Goal: Information Seeking & Learning: Compare options

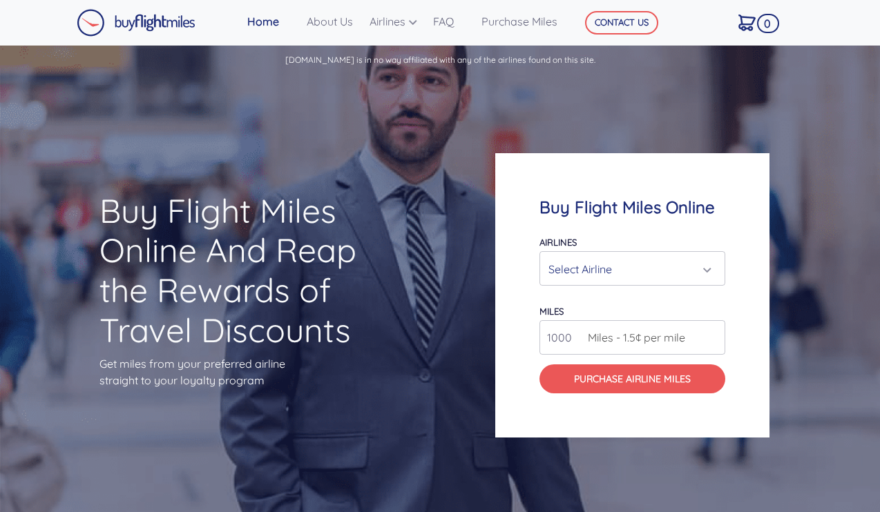
click at [619, 267] on div "Select Airline" at bounding box center [628, 269] width 160 height 26
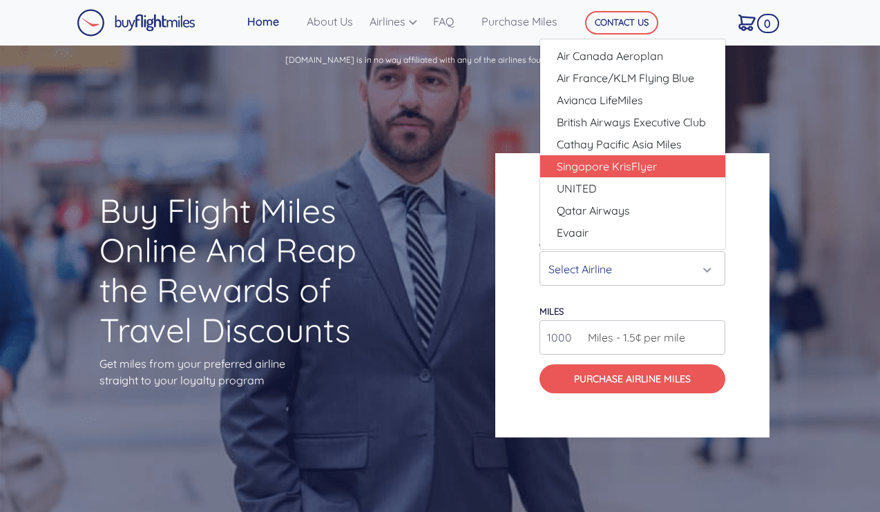
click at [684, 174] on link "Singapore KrisFlyer" at bounding box center [632, 166] width 185 height 22
select select "Singapore KrisFlyer"
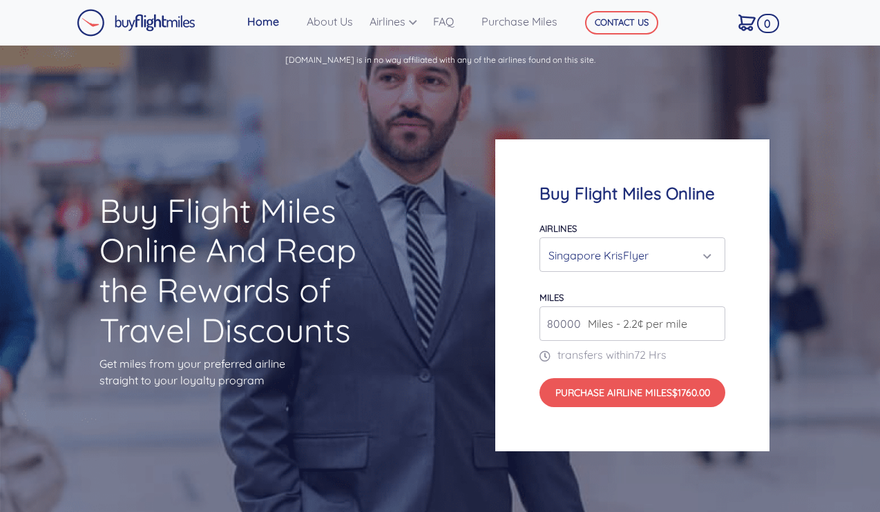
click at [672, 327] on span "Miles - 2.2¢ per mile" at bounding box center [634, 324] width 106 height 17
click at [561, 327] on input "80000" at bounding box center [632, 324] width 186 height 35
click at [713, 323] on input "81000" at bounding box center [632, 324] width 186 height 35
click at [713, 323] on input "82000" at bounding box center [632, 324] width 186 height 35
click at [713, 323] on input "83000" at bounding box center [632, 324] width 186 height 35
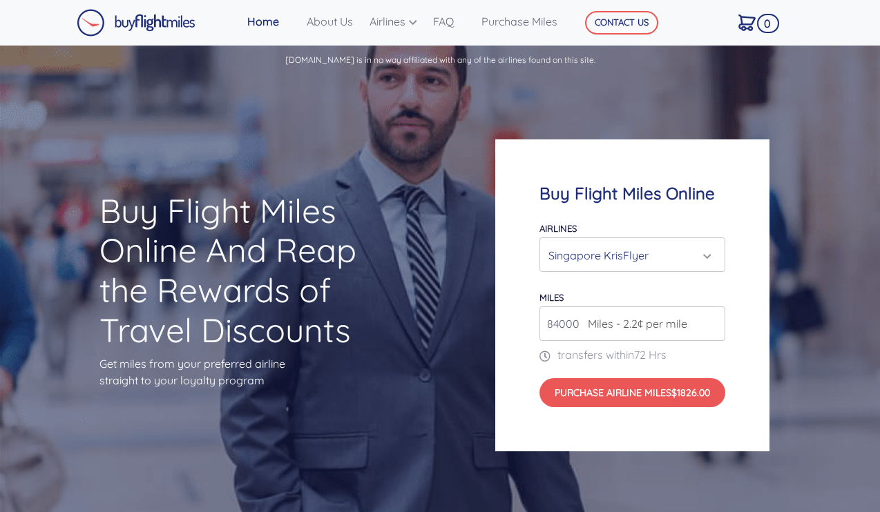
click at [713, 323] on input "84000" at bounding box center [632, 324] width 186 height 35
click at [713, 323] on input "85000" at bounding box center [632, 324] width 186 height 35
click at [713, 323] on input "86000" at bounding box center [632, 324] width 186 height 35
click at [713, 323] on input "87000" at bounding box center [632, 324] width 186 height 35
click at [713, 323] on input "88000" at bounding box center [632, 324] width 186 height 35
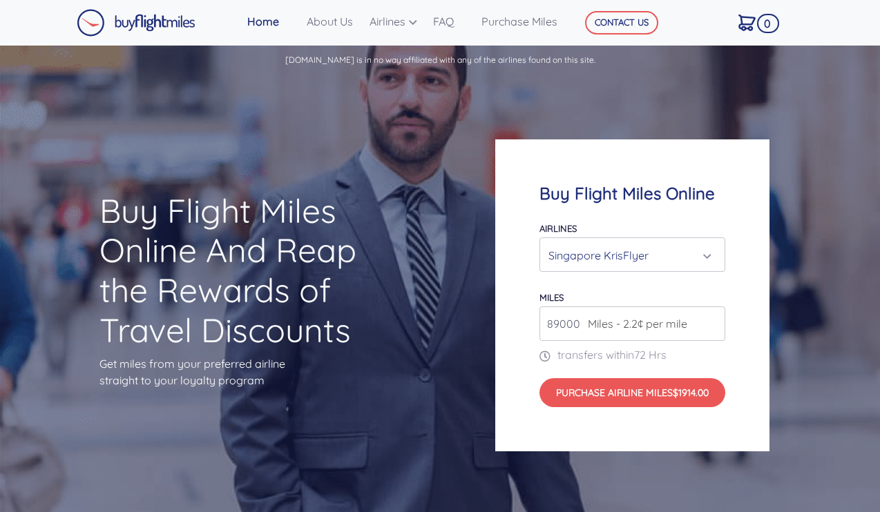
click at [713, 323] on input "89000" at bounding box center [632, 324] width 186 height 35
click at [713, 323] on input "90000" at bounding box center [632, 324] width 186 height 35
click at [713, 323] on input "91000" at bounding box center [632, 324] width 186 height 35
click at [713, 323] on input "92000" at bounding box center [632, 324] width 186 height 35
click at [713, 323] on input "93000" at bounding box center [632, 324] width 186 height 35
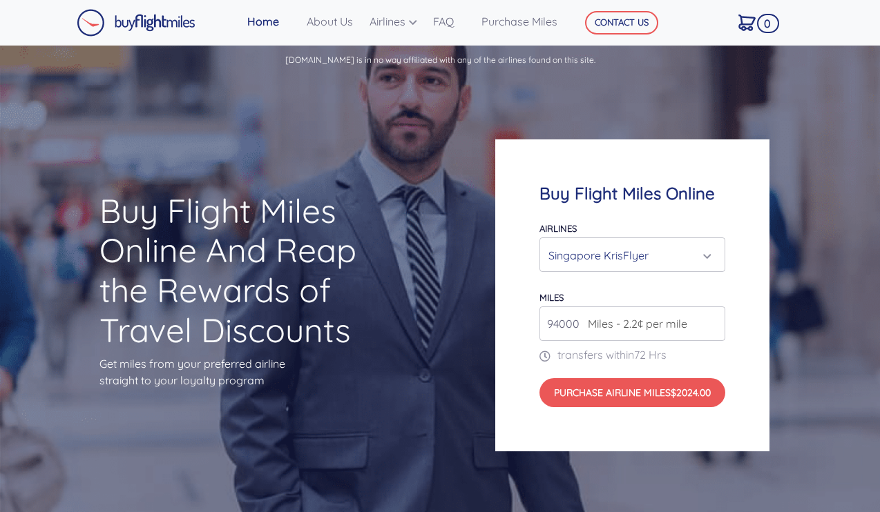
click at [713, 323] on input "94000" at bounding box center [632, 324] width 186 height 35
click at [713, 323] on input "95000" at bounding box center [632, 324] width 186 height 35
click at [713, 323] on input "96000" at bounding box center [632, 324] width 186 height 35
click at [713, 323] on input "97000" at bounding box center [632, 324] width 186 height 35
click at [713, 323] on input "98000" at bounding box center [632, 324] width 186 height 35
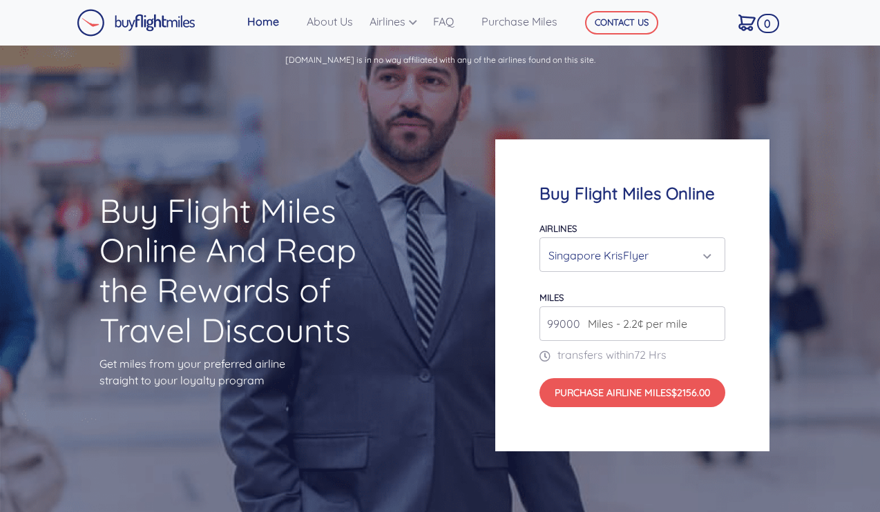
click at [713, 323] on input "99000" at bounding box center [632, 324] width 186 height 35
click at [713, 323] on input "100000" at bounding box center [632, 324] width 186 height 35
click at [713, 323] on input "101000" at bounding box center [632, 324] width 186 height 35
click at [713, 323] on input "102000" at bounding box center [632, 324] width 186 height 35
click at [713, 323] on input "103000" at bounding box center [632, 324] width 186 height 35
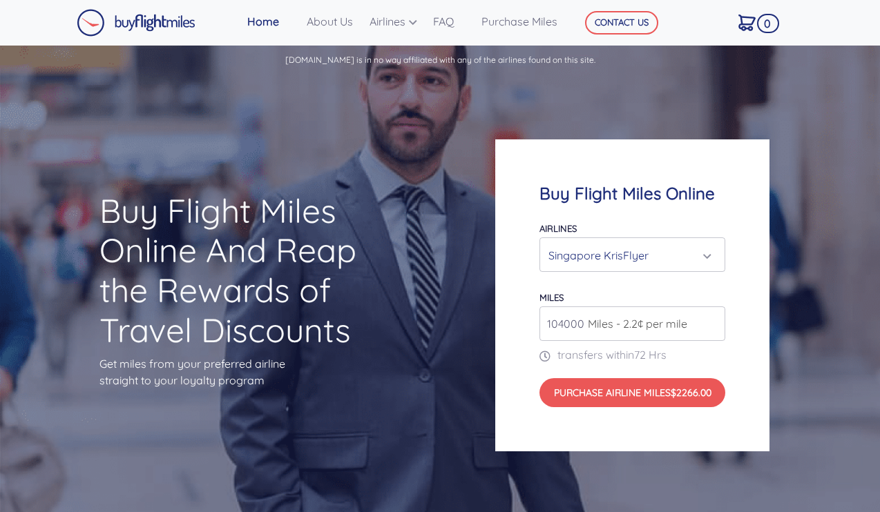
click at [713, 323] on input "104000" at bounding box center [632, 324] width 186 height 35
click at [713, 323] on input "105000" at bounding box center [632, 324] width 186 height 35
click at [713, 323] on input "106000" at bounding box center [632, 324] width 186 height 35
click at [713, 323] on input "107000" at bounding box center [632, 324] width 186 height 35
type input "108000"
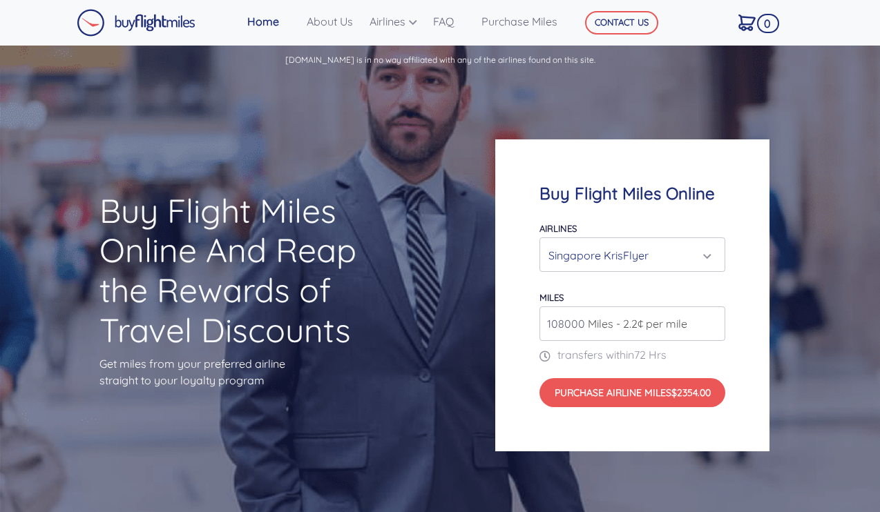
click at [713, 323] on input "108000" at bounding box center [632, 324] width 186 height 35
click at [682, 257] on div "Singapore KrisFlyer" at bounding box center [628, 255] width 160 height 26
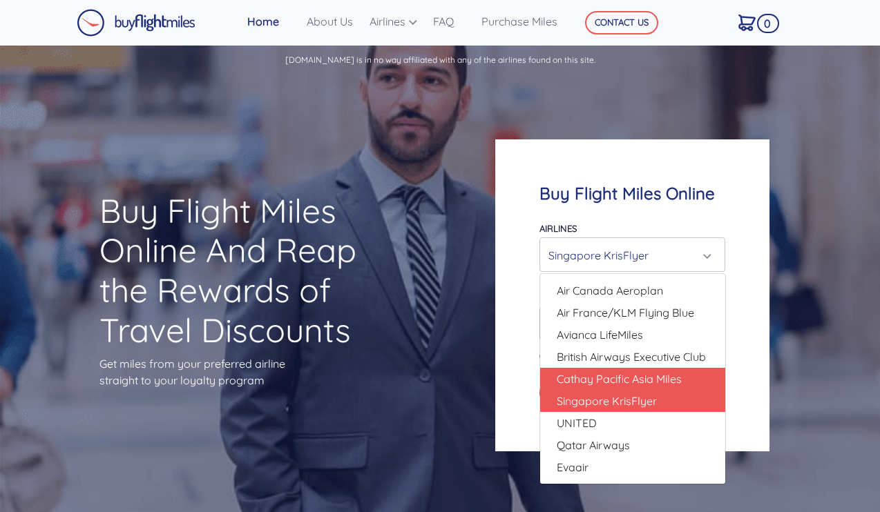
click at [632, 372] on span "Cathay Pacific Asia Miles" at bounding box center [619, 379] width 125 height 17
select select "Cathay Pacific Asia Miles"
type input "80000"
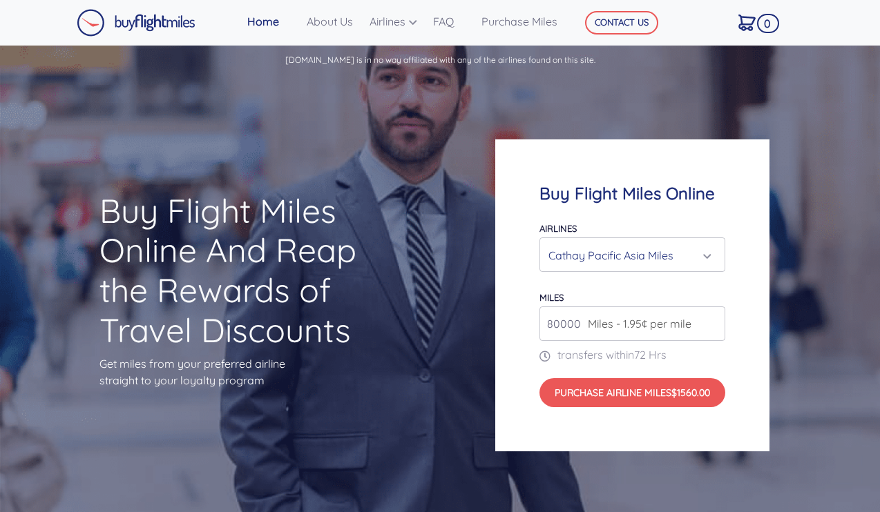
click at [646, 263] on div "Cathay Pacific Asia Miles" at bounding box center [628, 255] width 160 height 26
